Goal: Find specific page/section: Find specific page/section

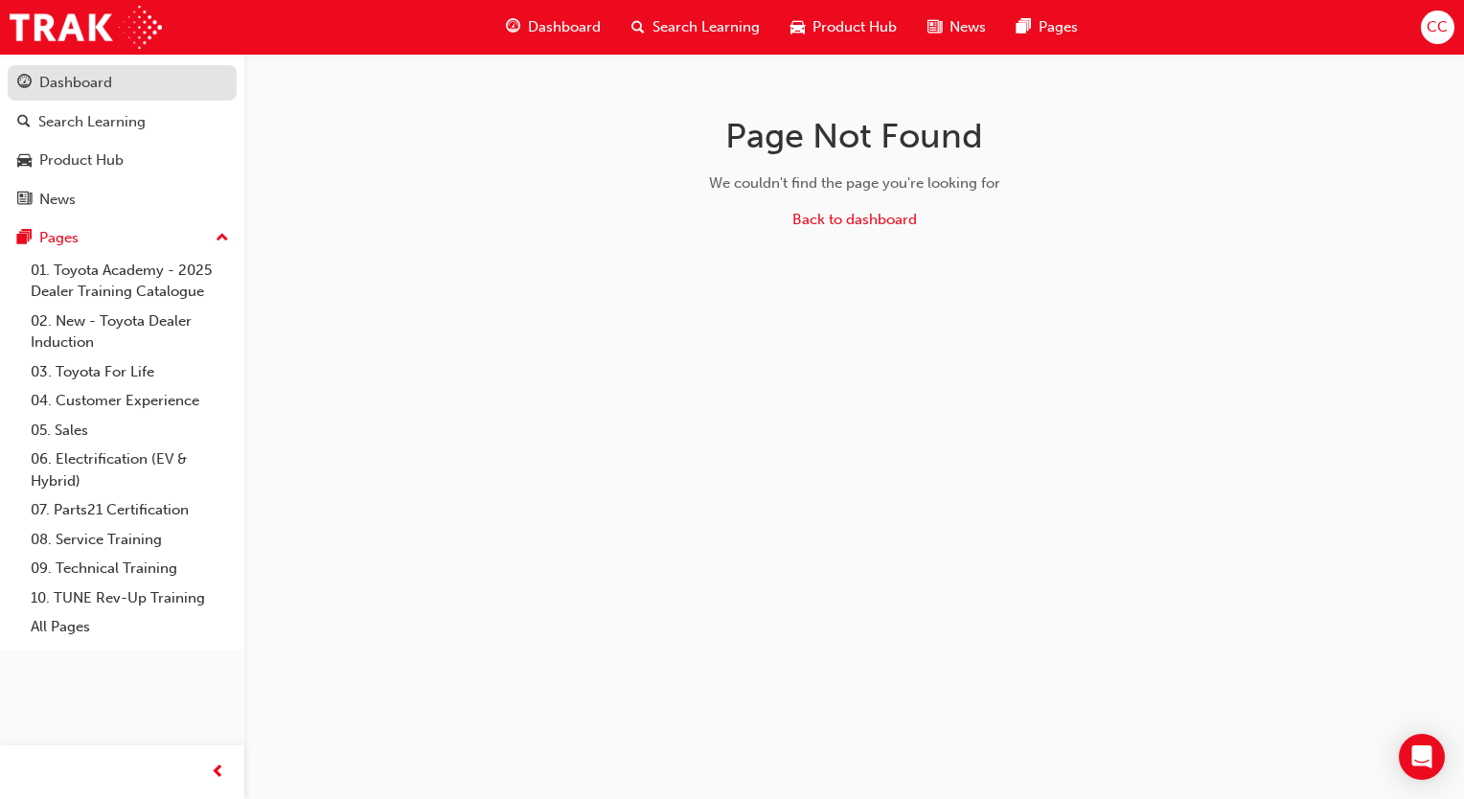
click at [69, 93] on div "Dashboard" at bounding box center [75, 83] width 73 height 22
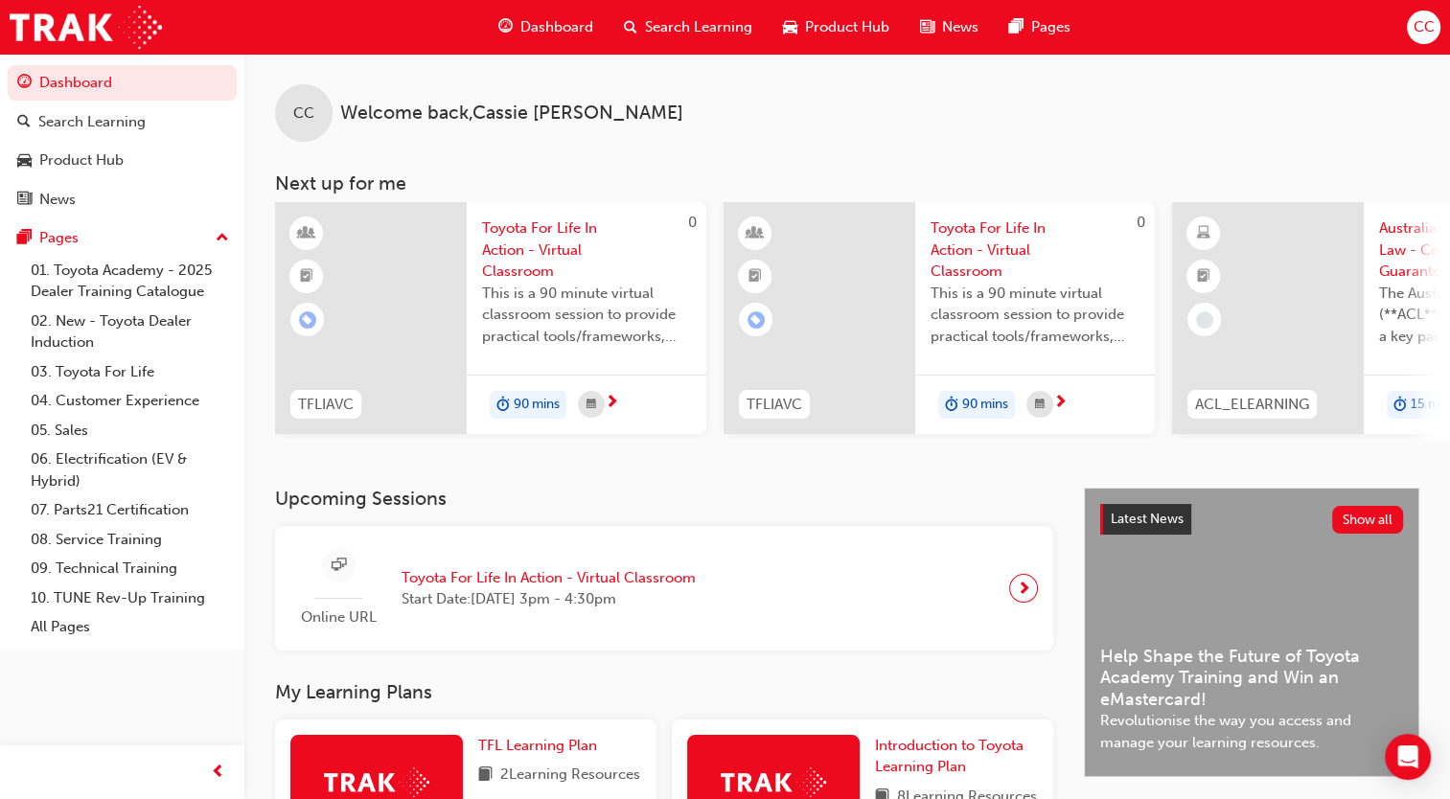
drag, startPoint x: 1429, startPoint y: 29, endPoint x: 1024, endPoint y: 180, distance: 431.8
click at [1024, 181] on h3 "Next up for me" at bounding box center [846, 183] width 1205 height 22
click at [1416, 24] on span "CC" at bounding box center [1422, 27] width 21 height 22
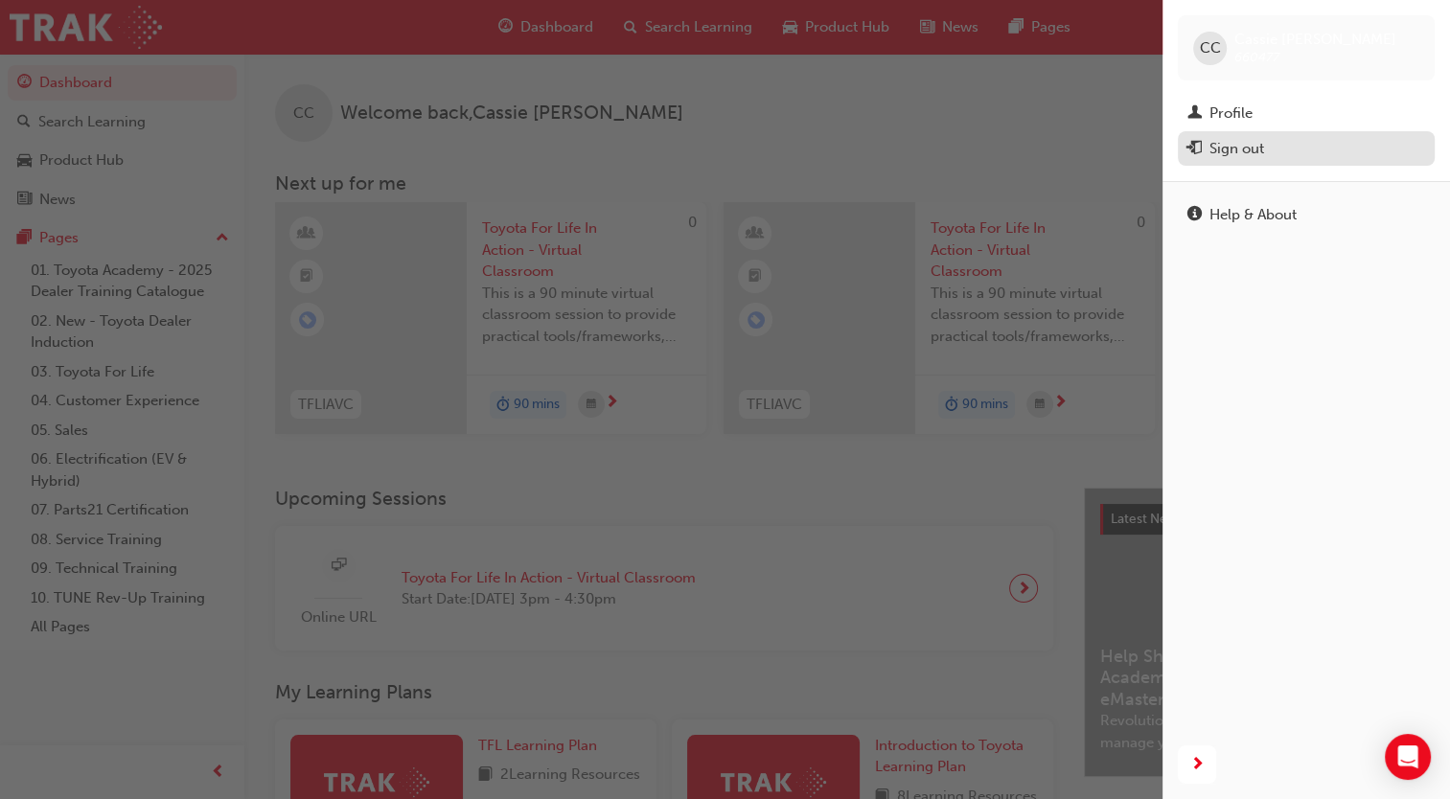
click at [1211, 153] on div "Sign out" at bounding box center [1236, 149] width 55 height 22
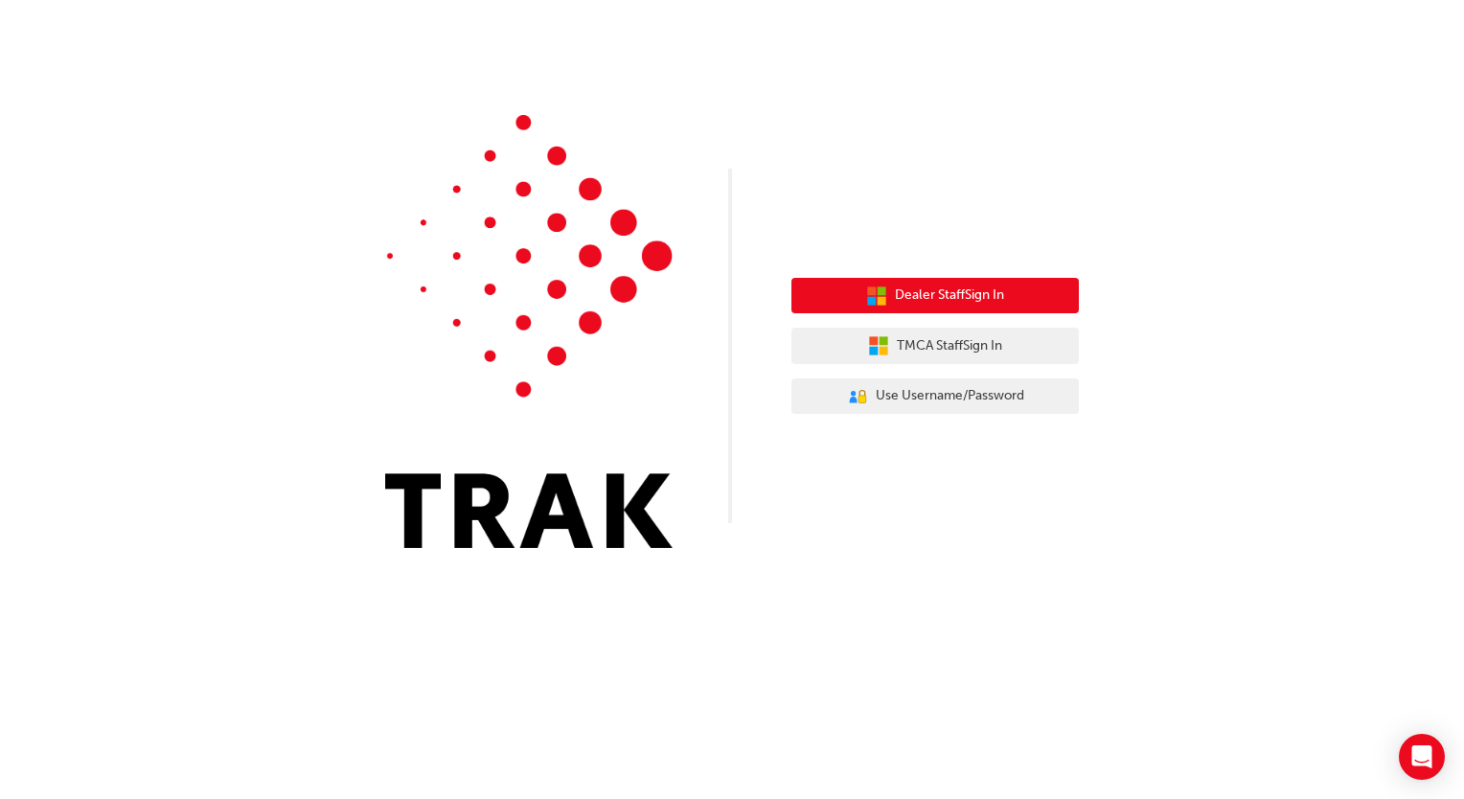
click at [927, 297] on span "Dealer Staff Sign In" at bounding box center [949, 296] width 109 height 22
